Goal: Information Seeking & Learning: Understand process/instructions

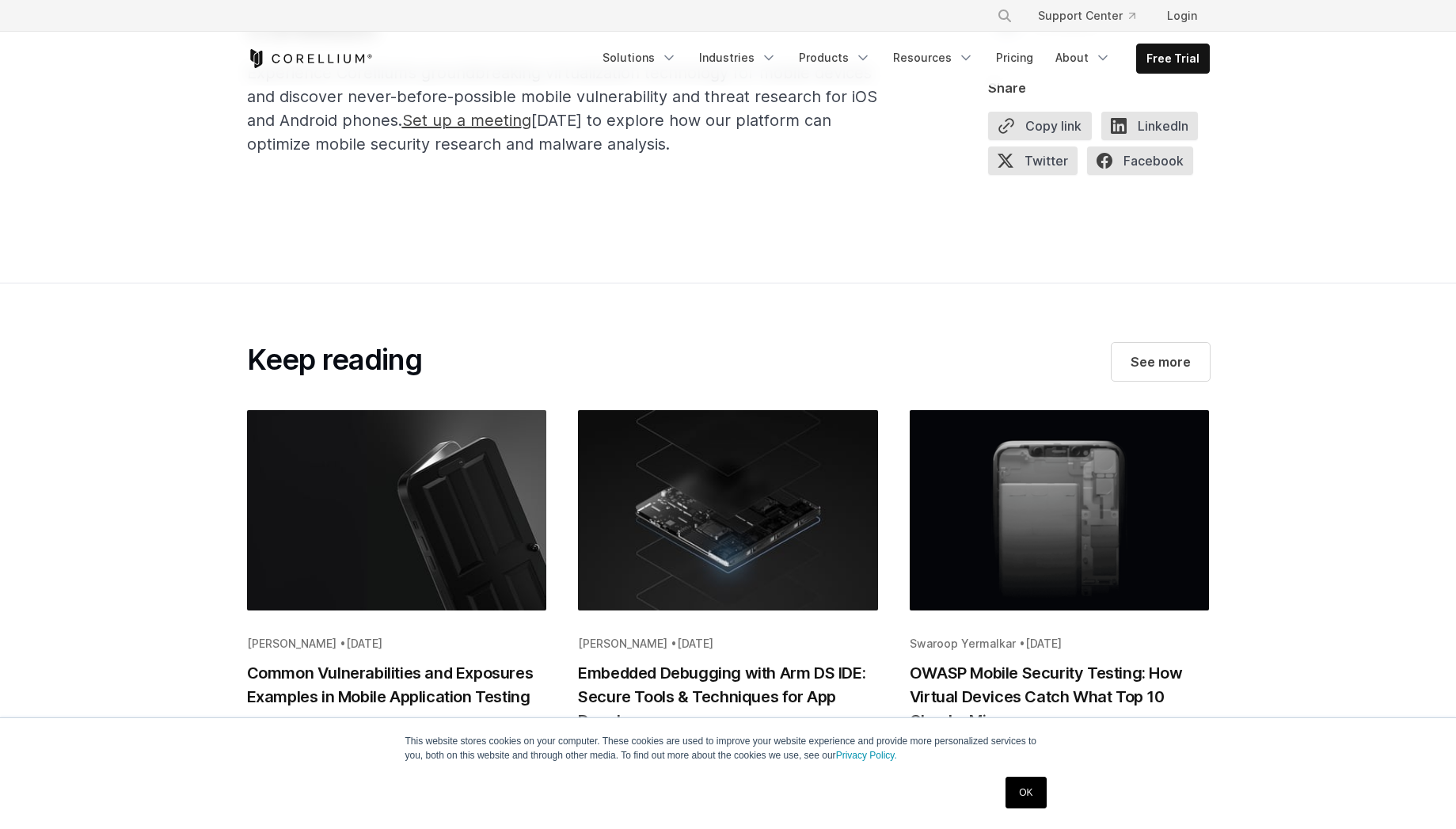
click at [412, 48] on h2 "Advance Your Mobile Security Research with Corellium" at bounding box center [563, 5] width 633 height 85
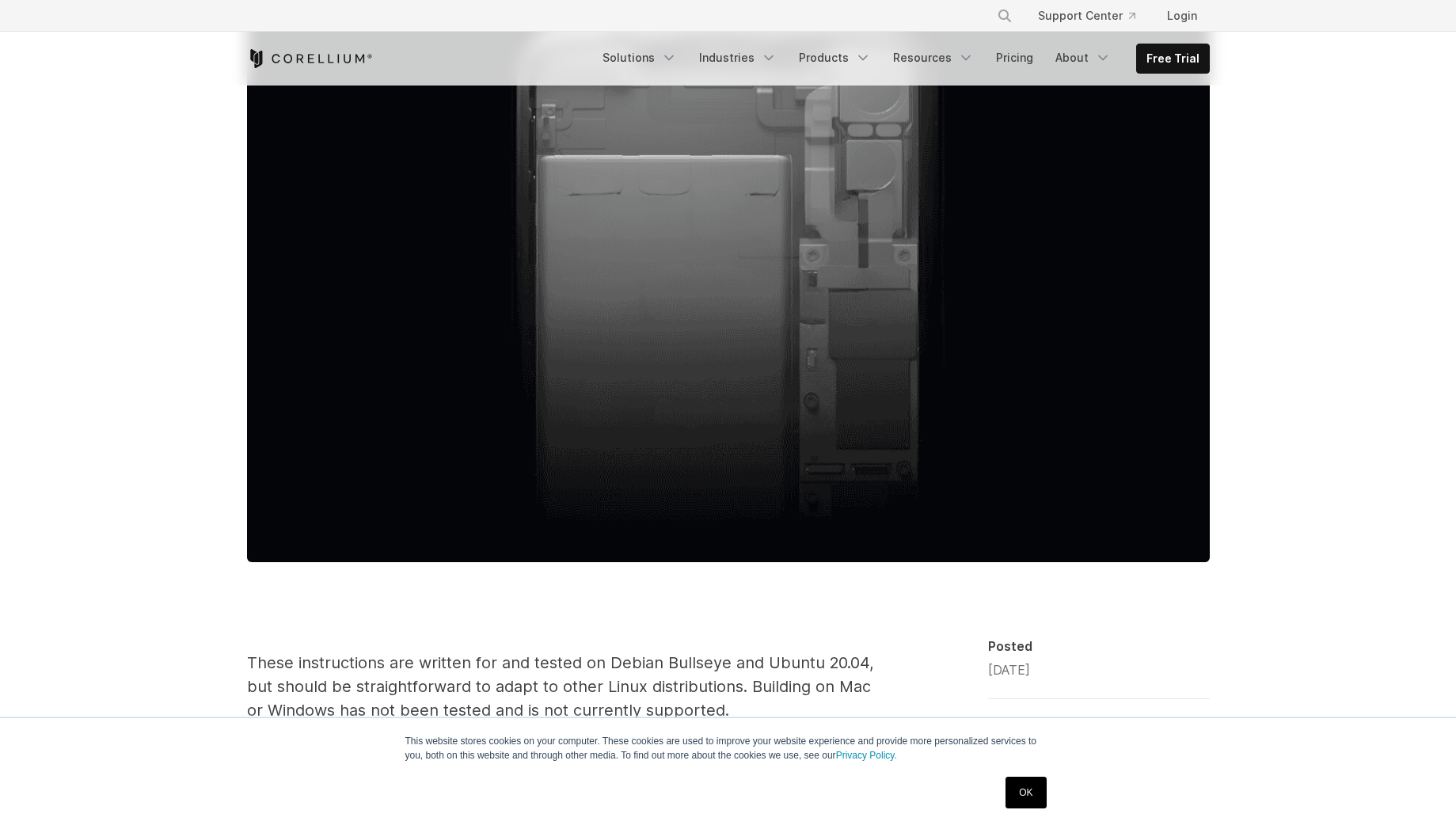
scroll to position [468, 0]
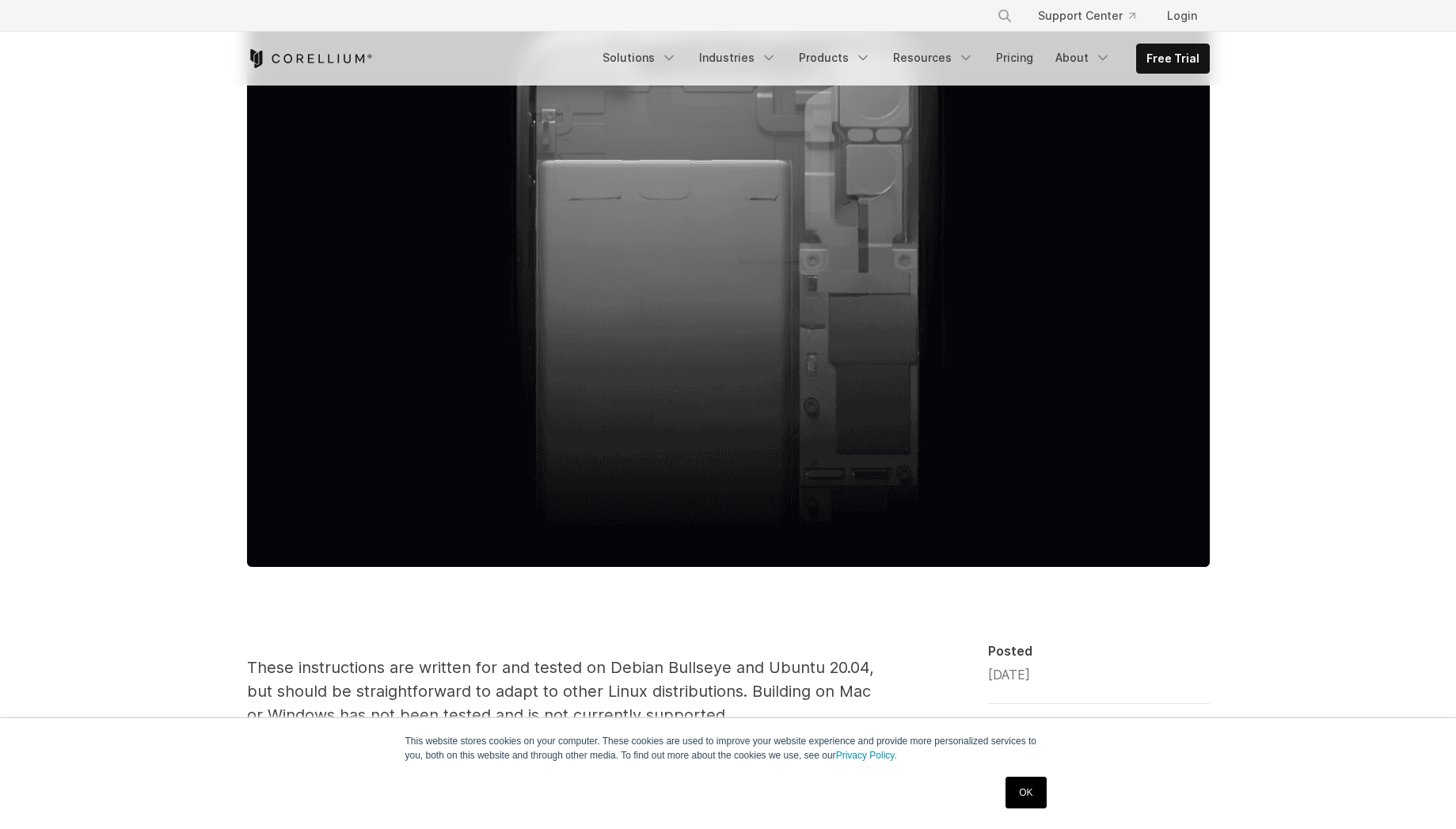
click at [1029, 799] on link "OK" at bounding box center [1025, 793] width 40 height 32
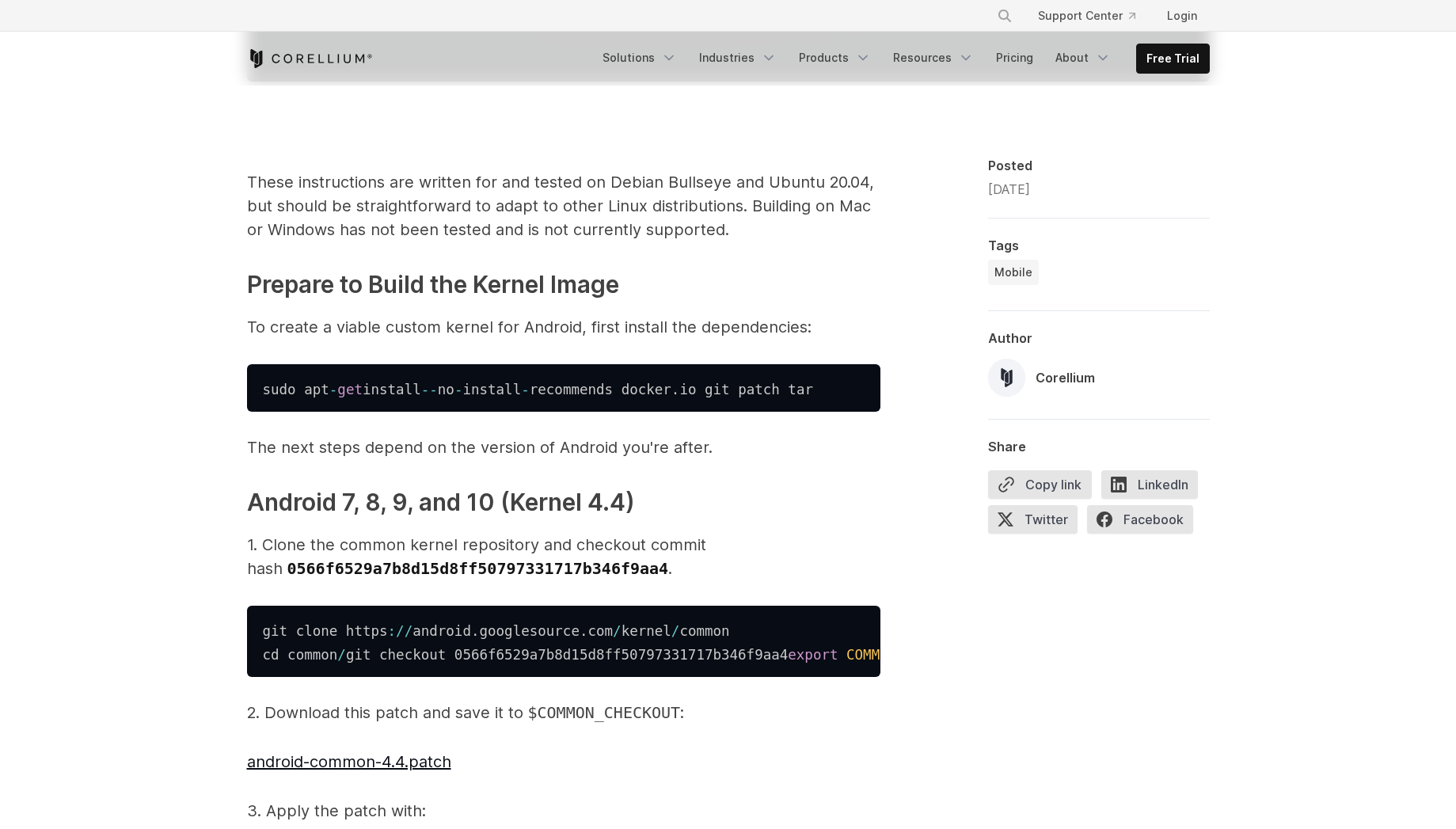
scroll to position [955, 0]
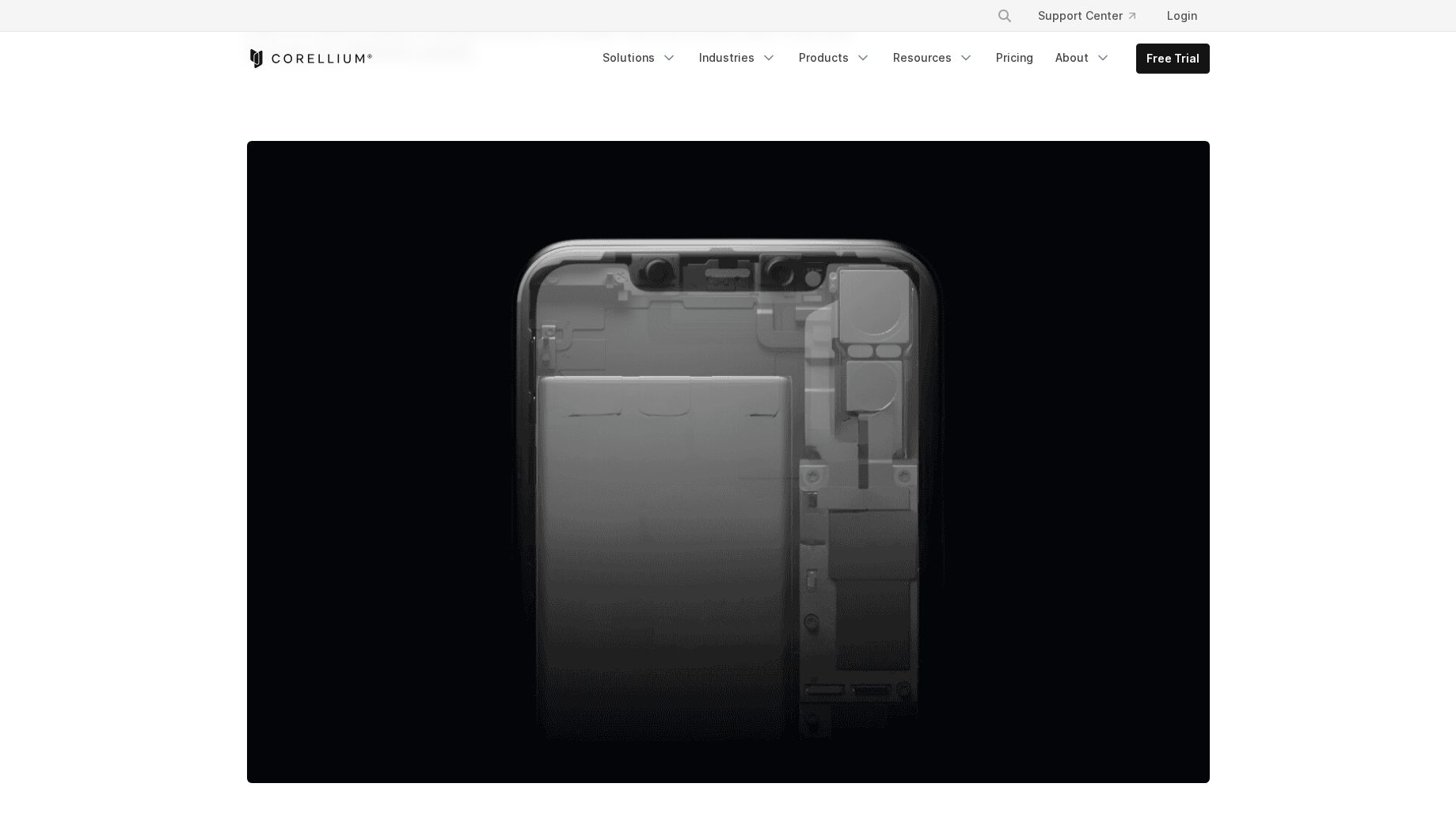
scroll to position [252, 0]
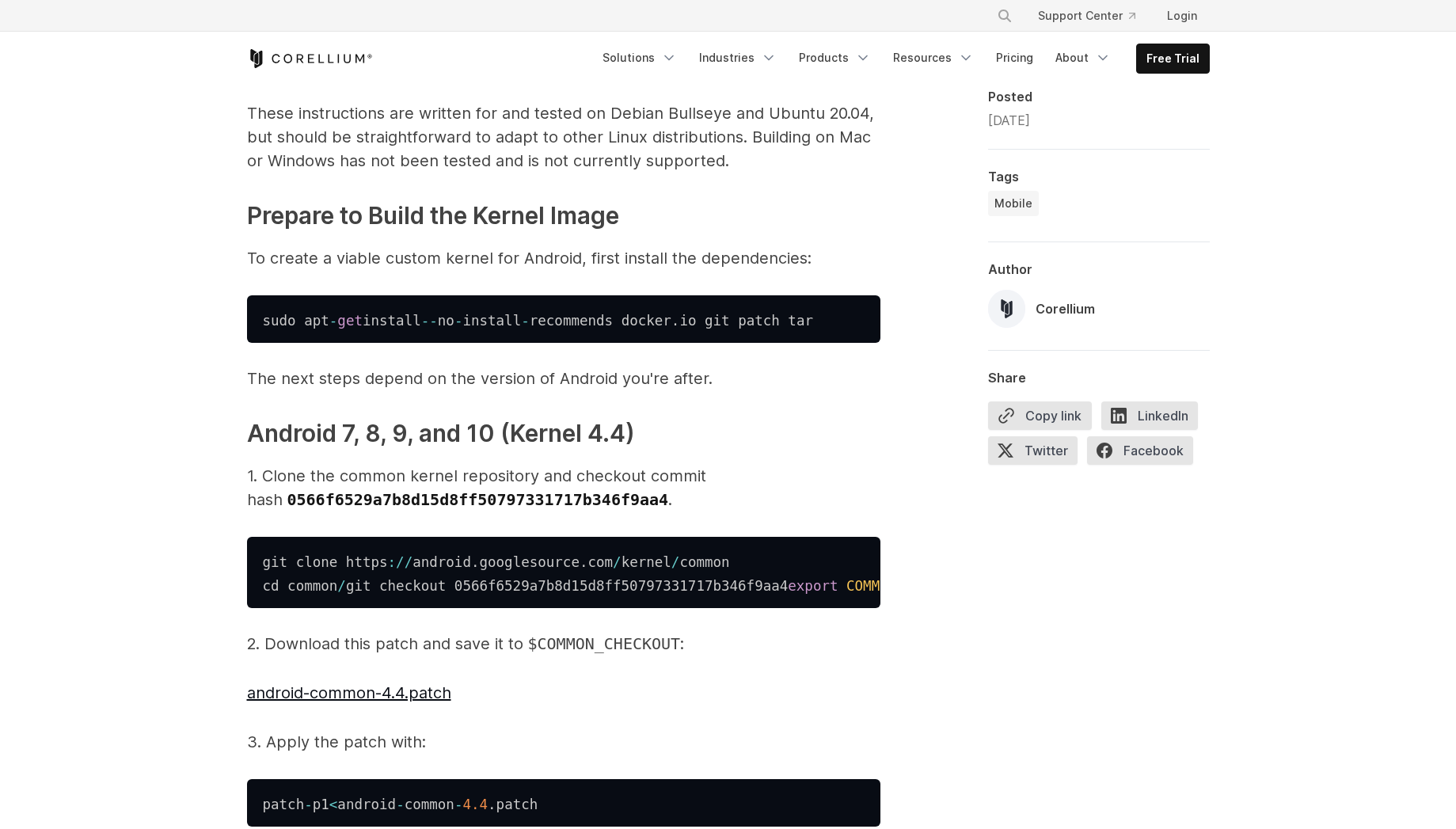
scroll to position [1025, 0]
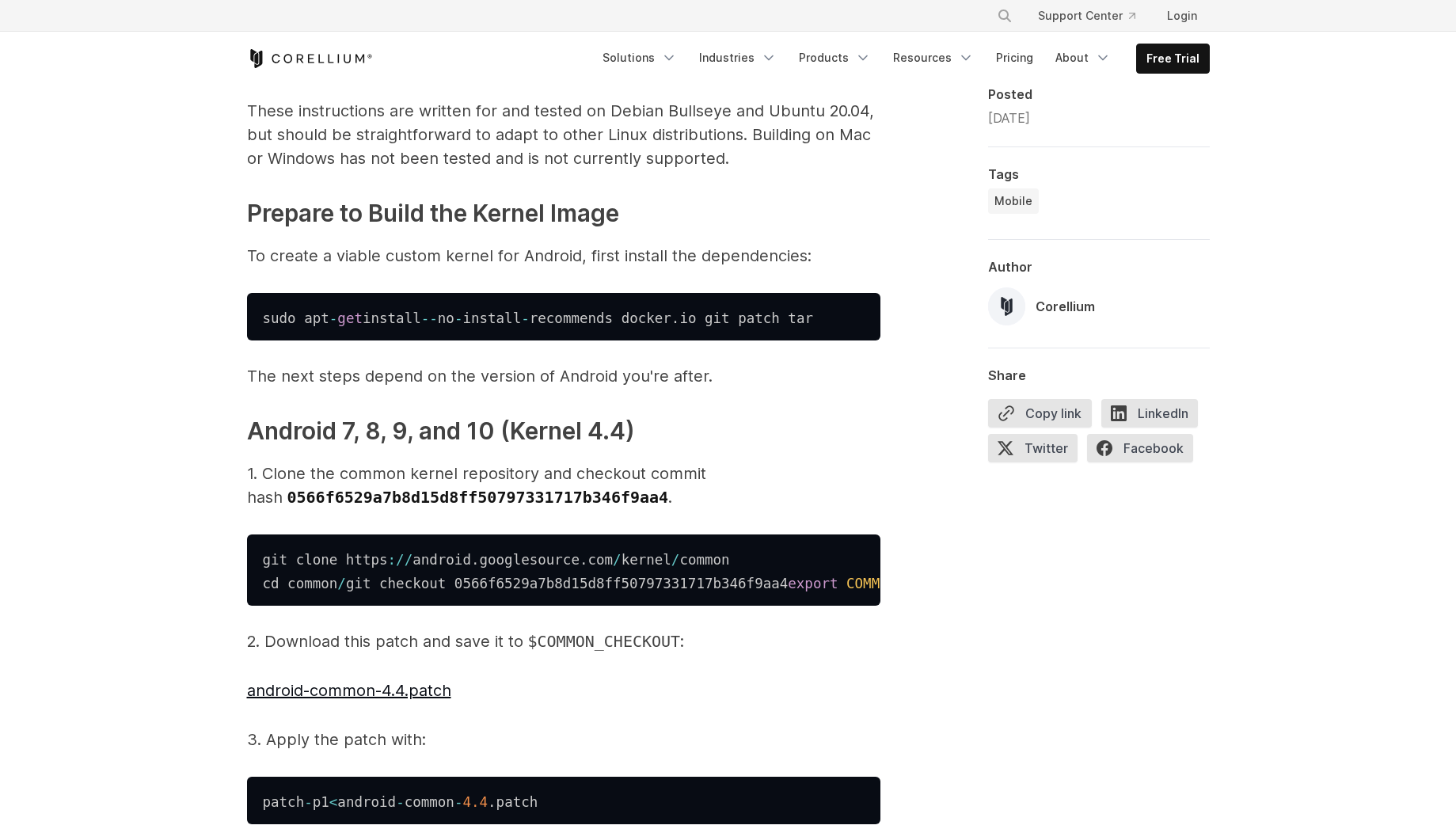
click at [407, 324] on code "sudo apt - get install -- no - install - recommends docker . io git patch tar" at bounding box center [538, 317] width 551 height 16
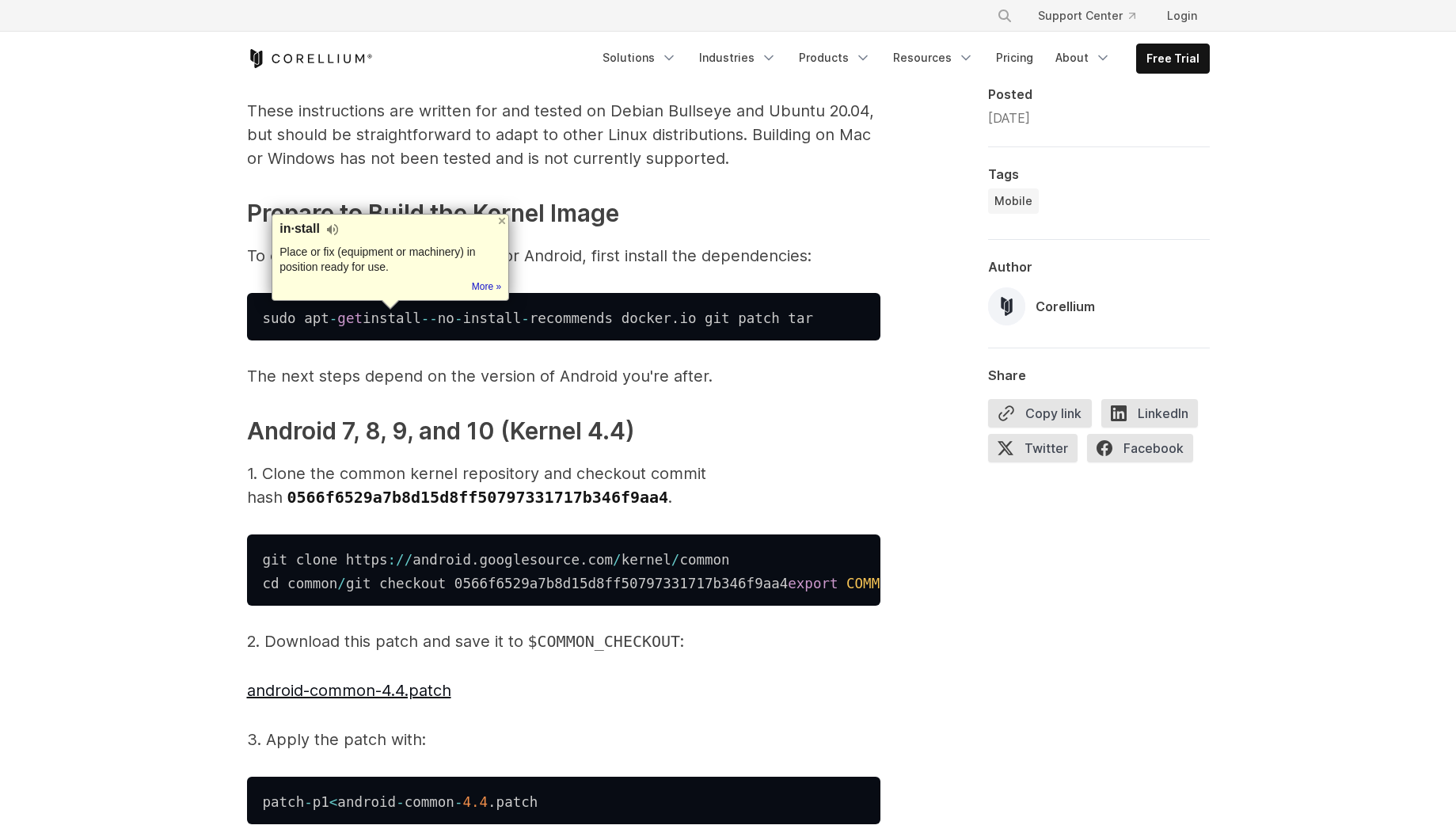
click at [458, 323] on span "-" at bounding box center [459, 317] width 9 height 16
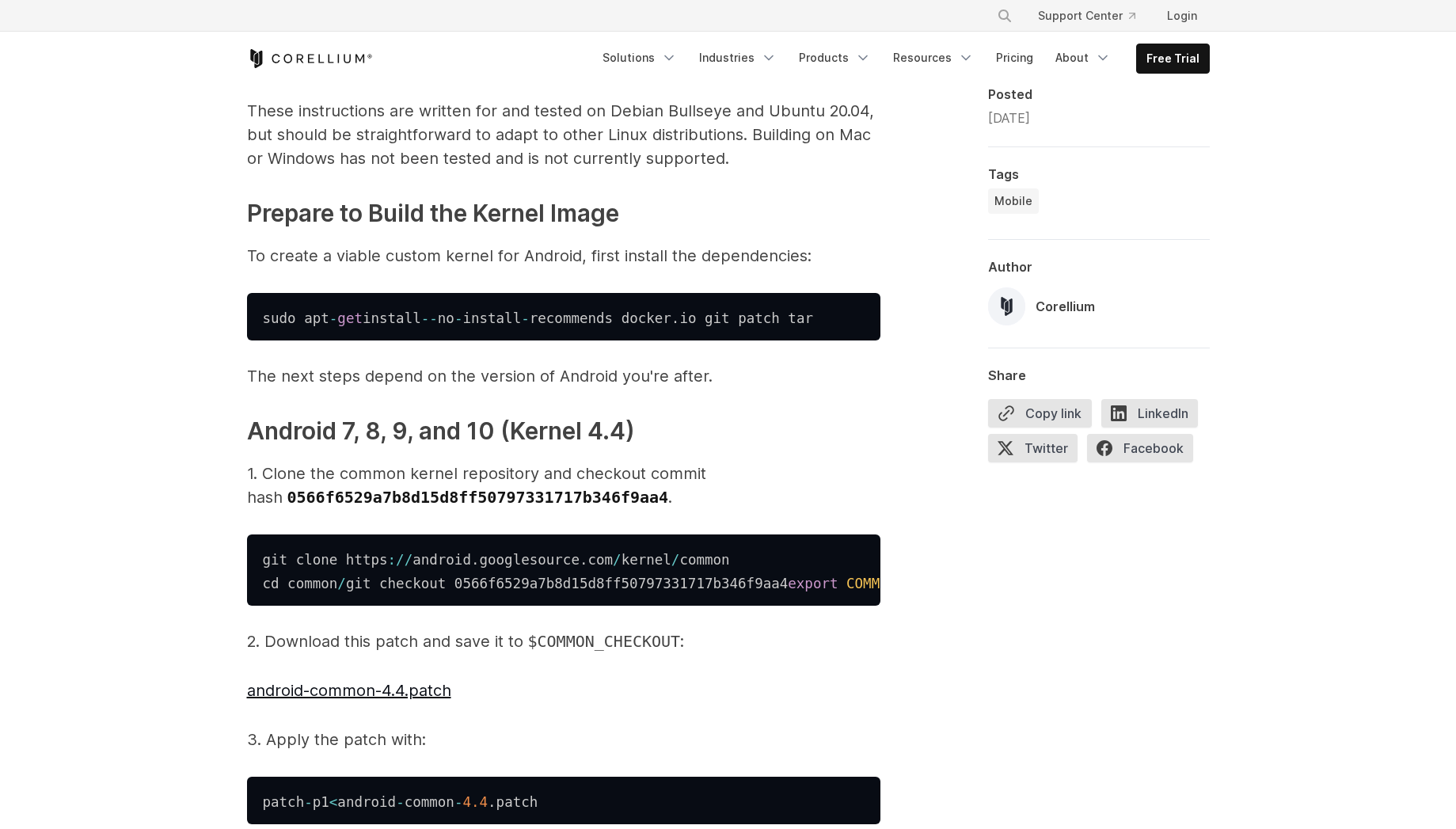
click at [659, 213] on h3 "Prepare to Build the Kernel Image ​" at bounding box center [563, 213] width 633 height 35
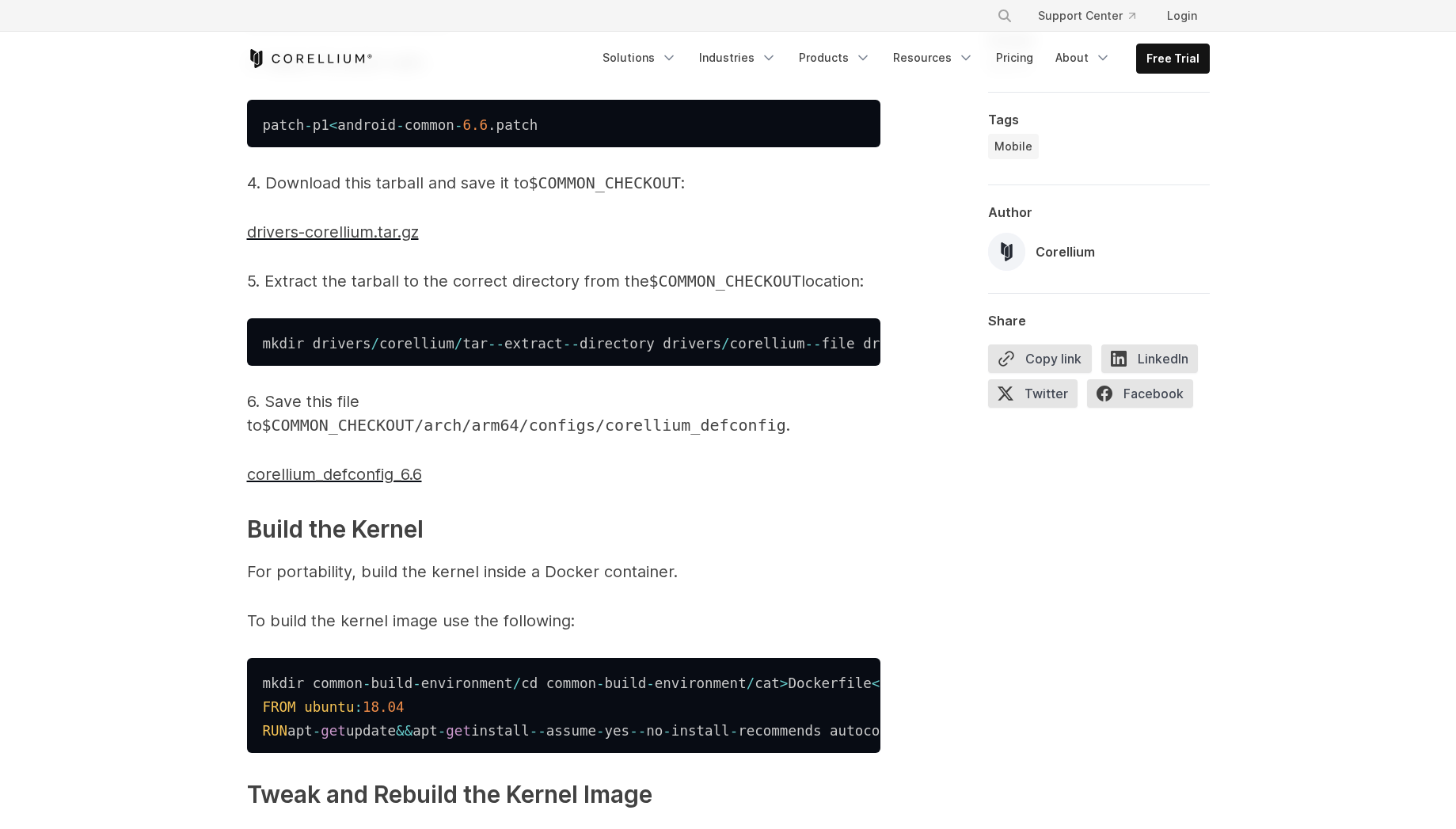
scroll to position [4804, 0]
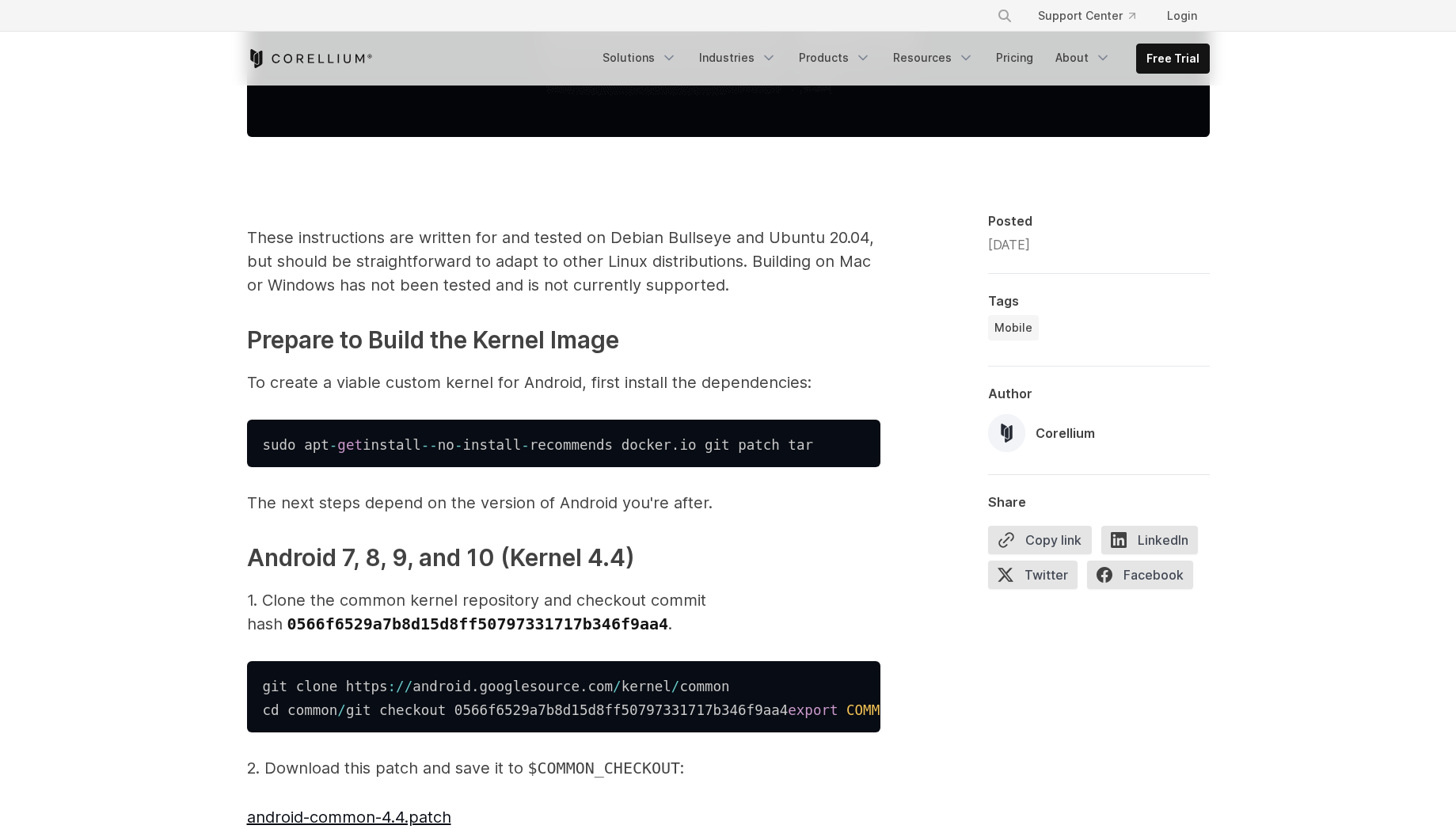
scroll to position [894, 0]
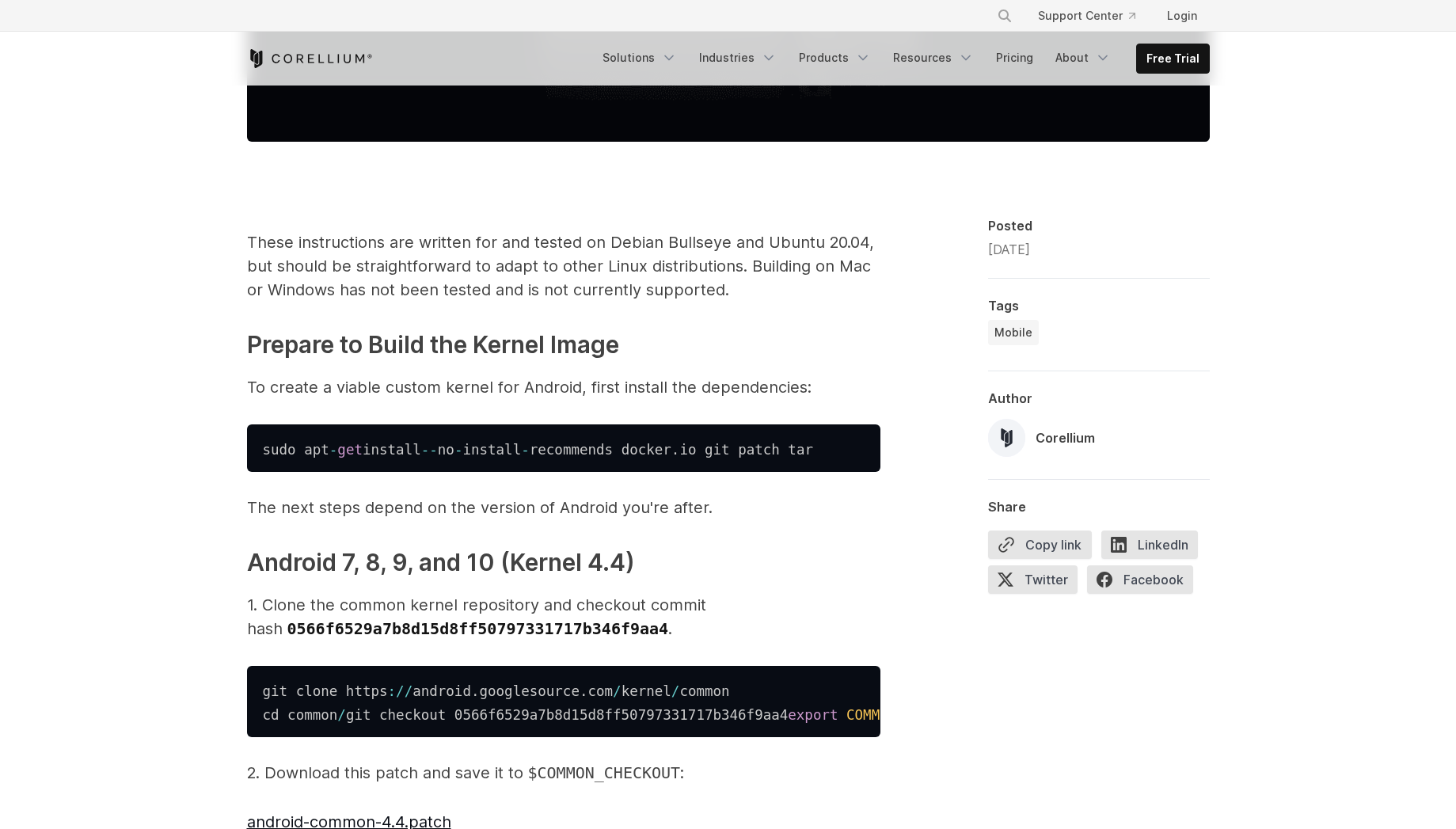
click at [544, 388] on p "To create a viable custom kernel for Android, first install the dependencies:" at bounding box center [563, 388] width 633 height 24
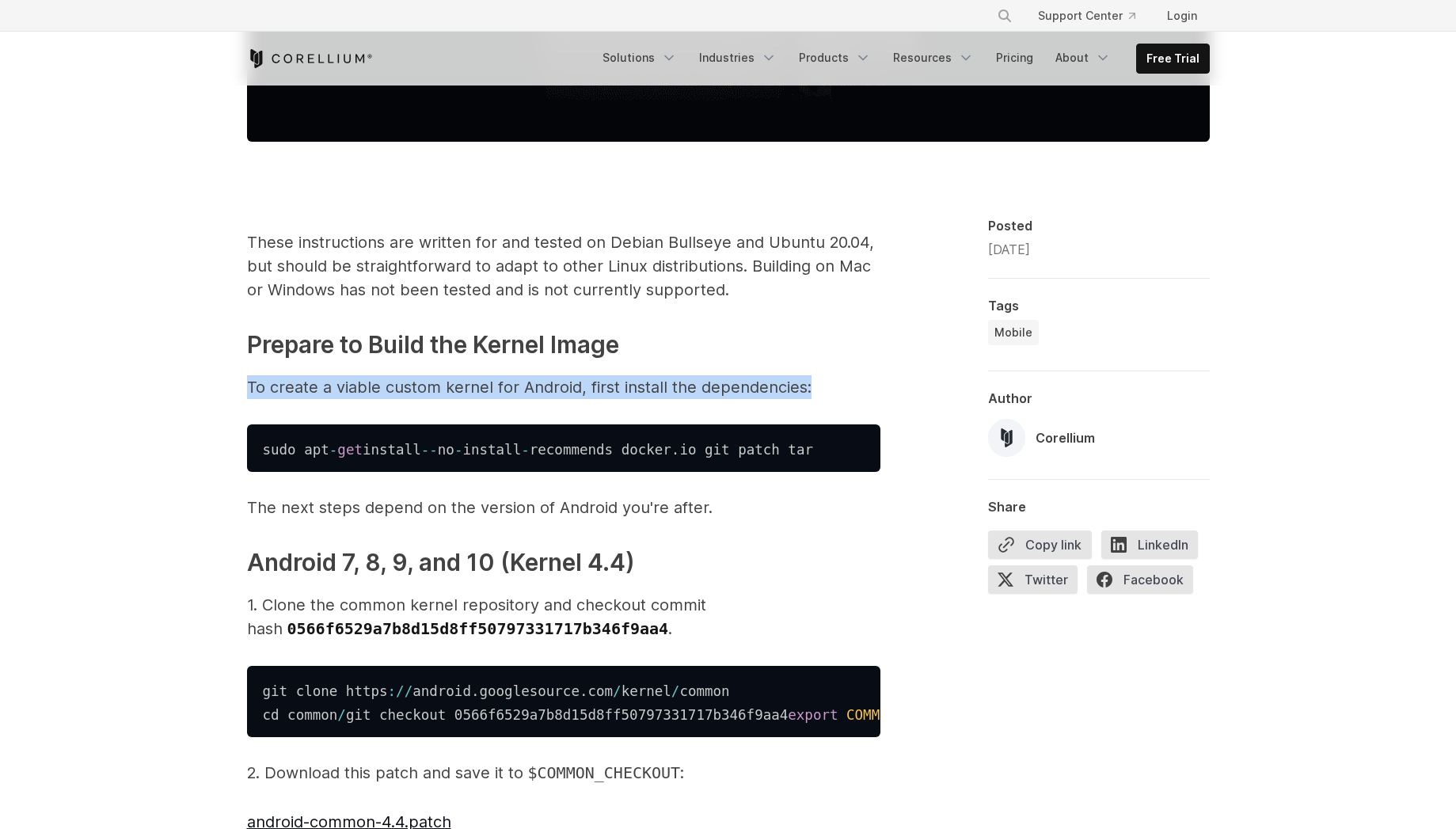
click at [544, 388] on p "To create a viable custom kernel for Android, first install the dependencies:" at bounding box center [563, 388] width 633 height 24
